Goal: Transaction & Acquisition: Purchase product/service

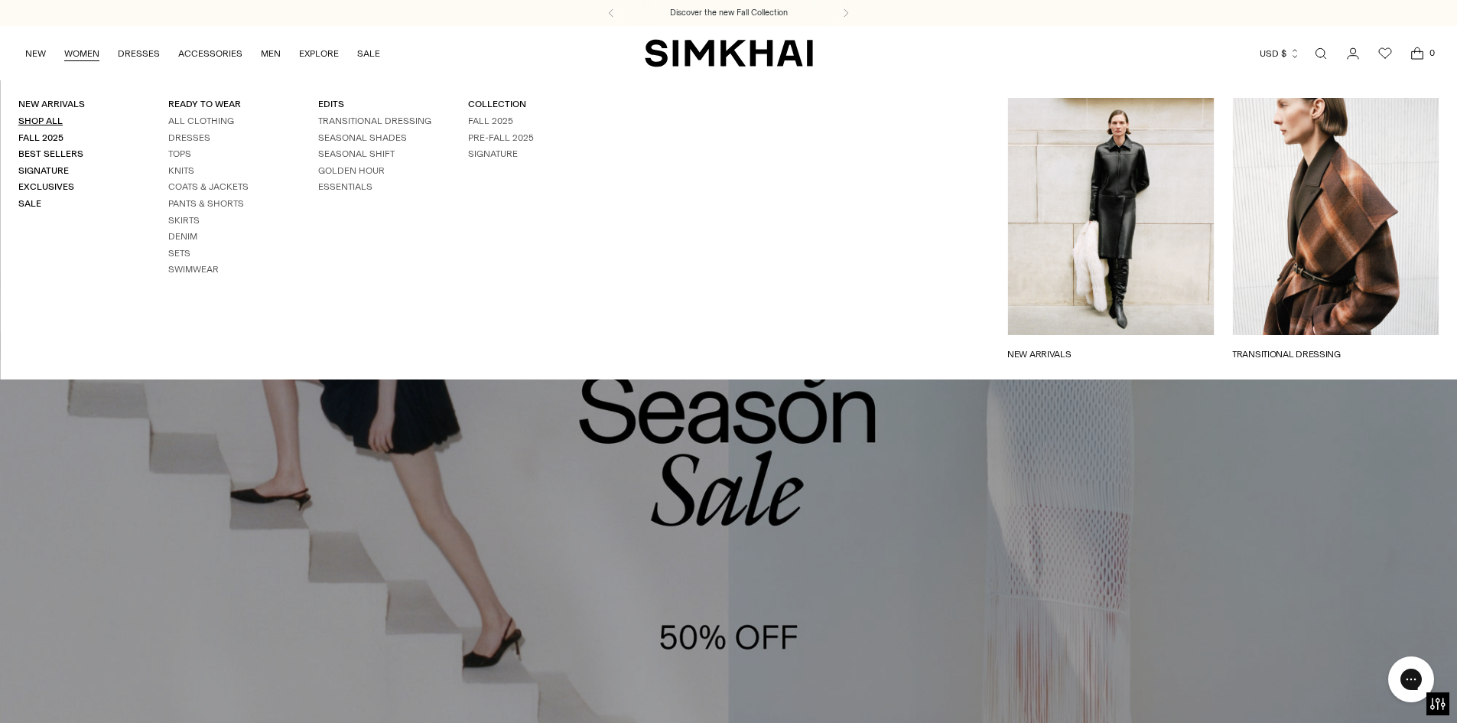
click at [54, 118] on link "Shop All" at bounding box center [40, 121] width 44 height 11
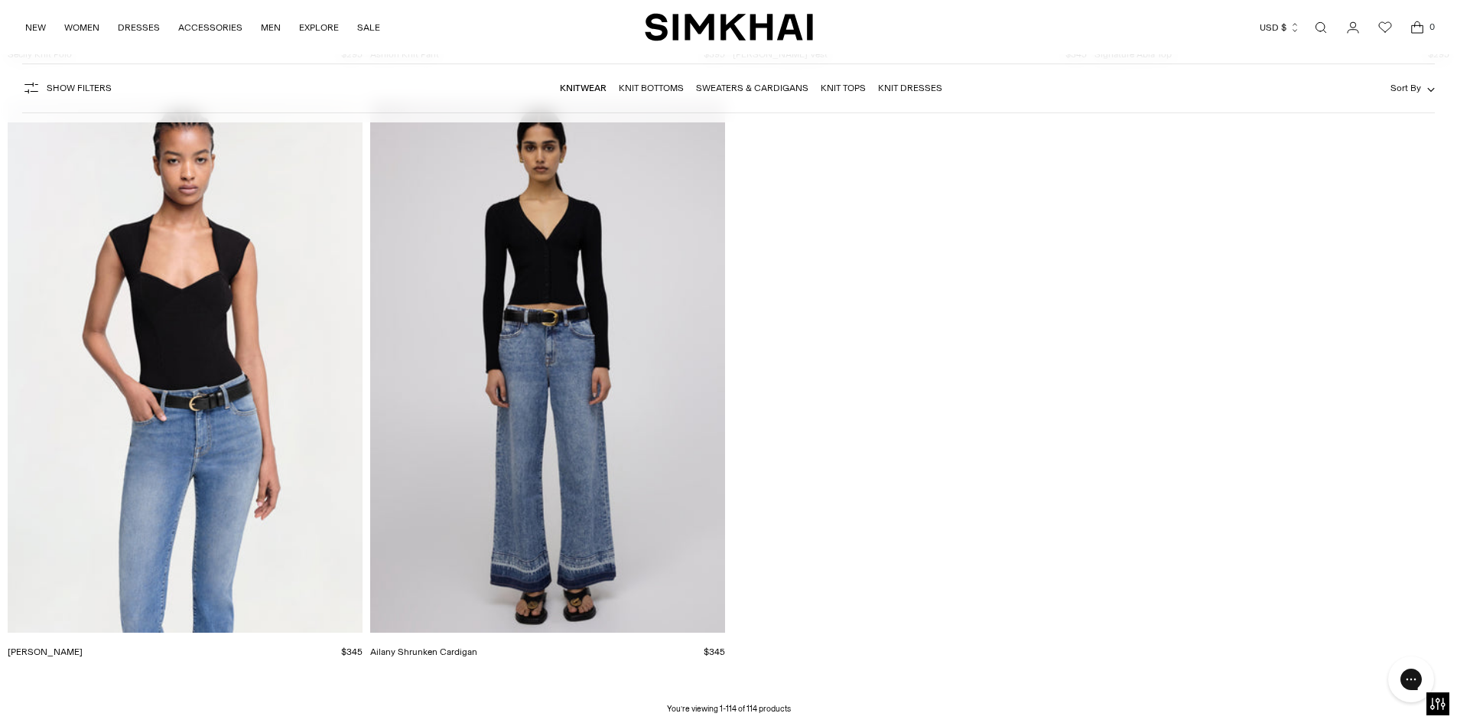
scroll to position [17519, 0]
